Goal: Information Seeking & Learning: Learn about a topic

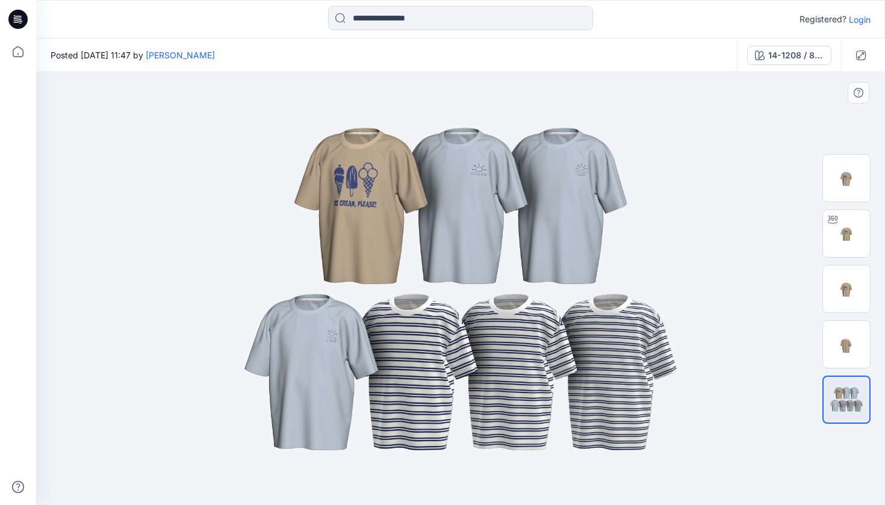
drag, startPoint x: 0, startPoint y: 0, endPoint x: 488, endPoint y: 170, distance: 516.8
click at [481, 139] on img at bounding box center [461, 288] width 602 height 361
drag, startPoint x: 488, startPoint y: 170, endPoint x: 485, endPoint y: 163, distance: 8.2
click at [488, 171] on img at bounding box center [461, 288] width 602 height 361
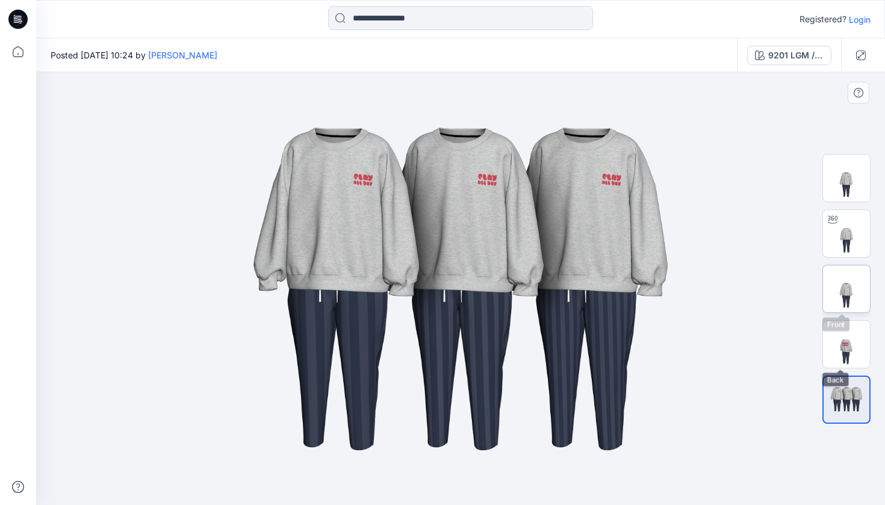
click at [840, 294] on img at bounding box center [846, 289] width 47 height 47
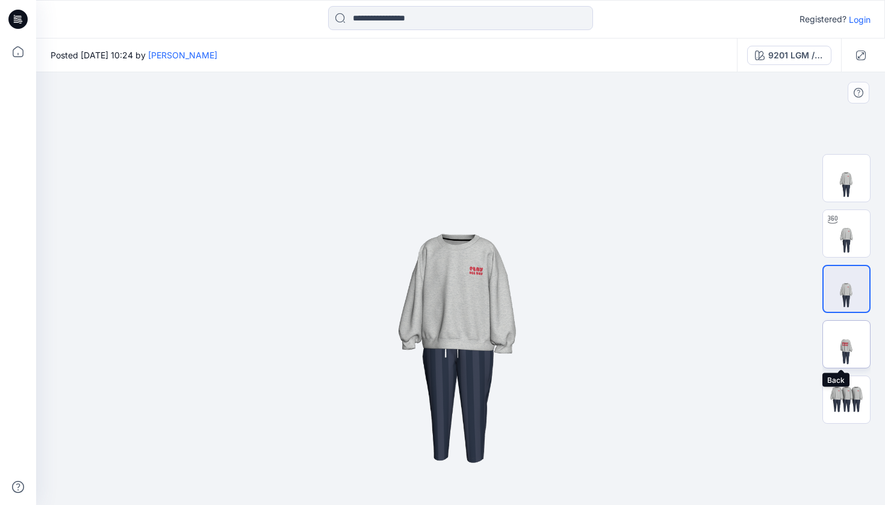
click at [854, 337] on img at bounding box center [846, 344] width 47 height 47
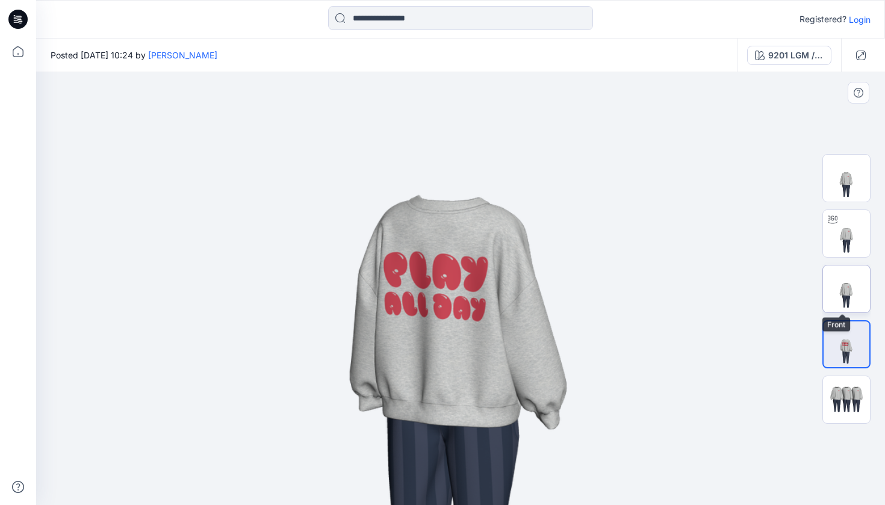
click at [849, 293] on img at bounding box center [846, 289] width 47 height 47
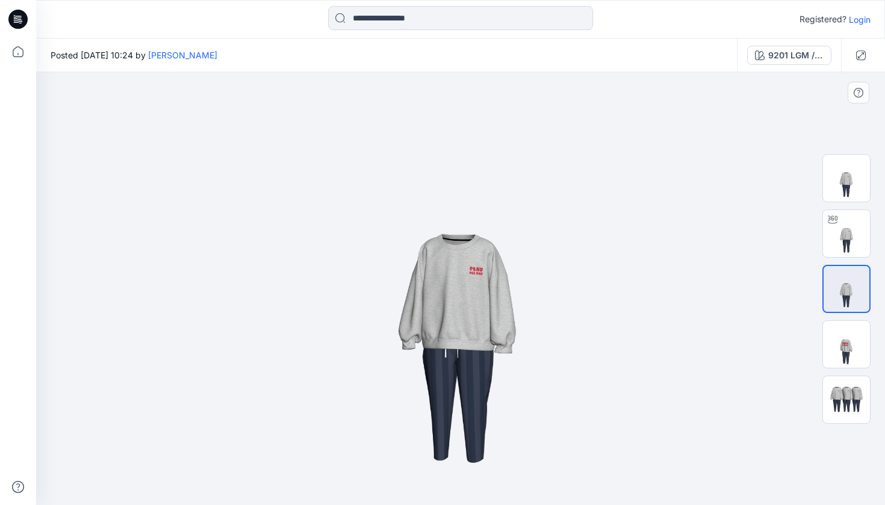
click at [787, 141] on div at bounding box center [460, 288] width 849 height 433
